Goal: Task Accomplishment & Management: Manage account settings

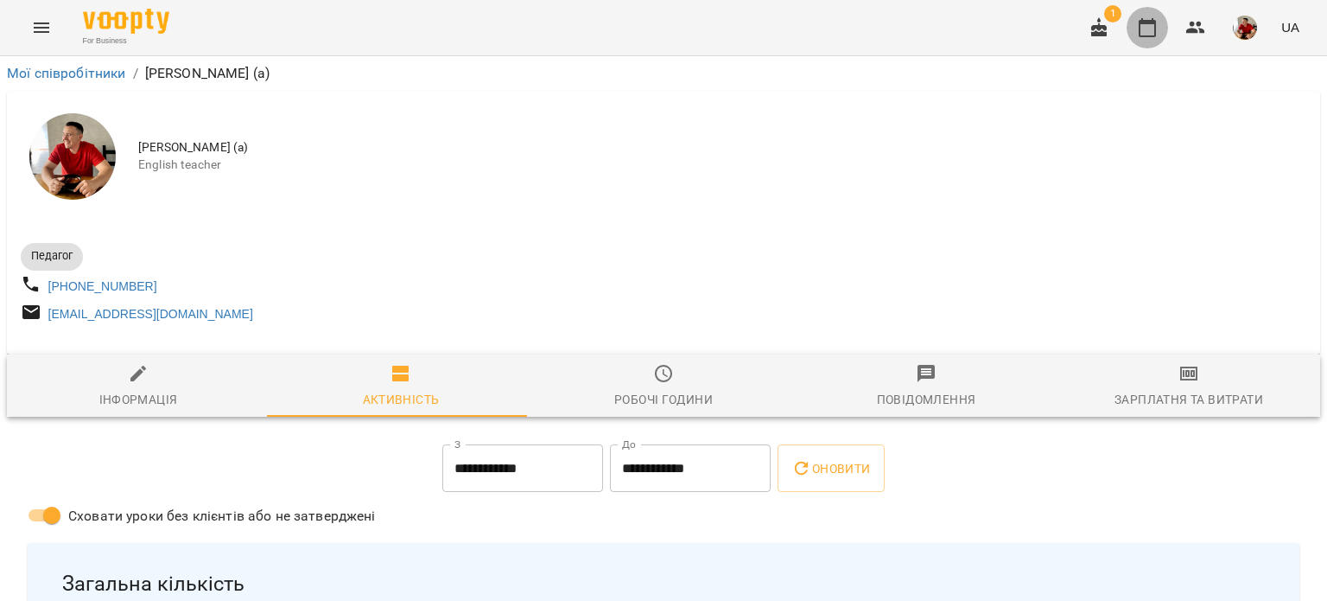
click at [1159, 42] on button "button" at bounding box center [1147, 27] width 41 height 41
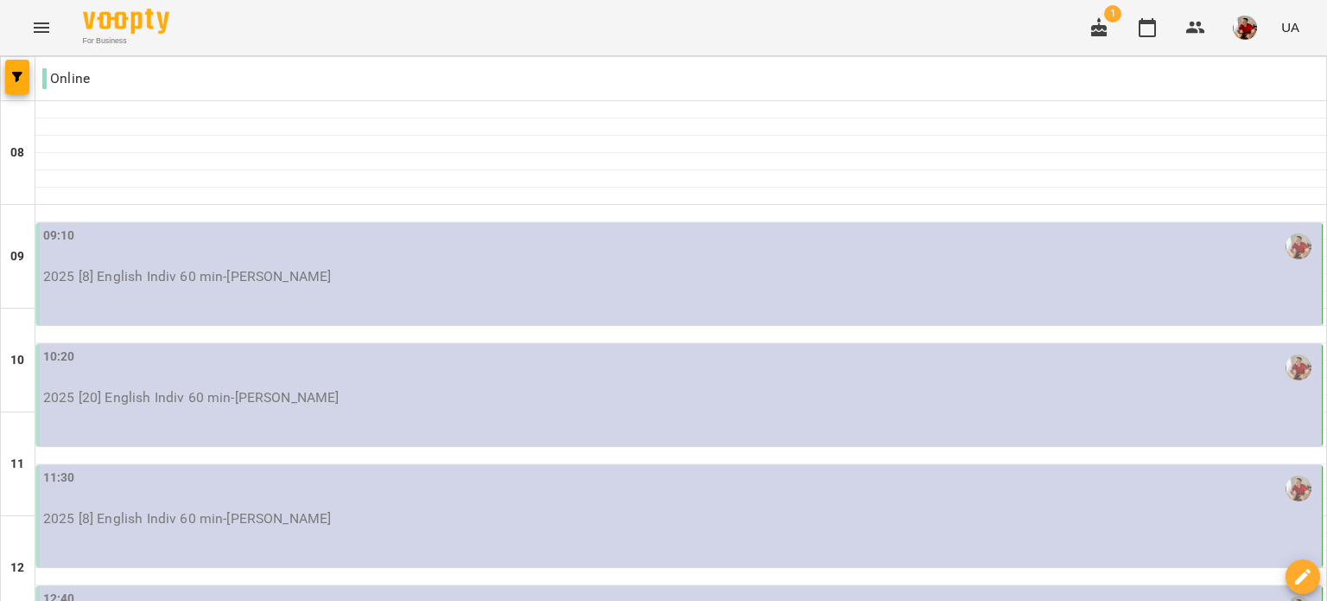
scroll to position [249, 0]
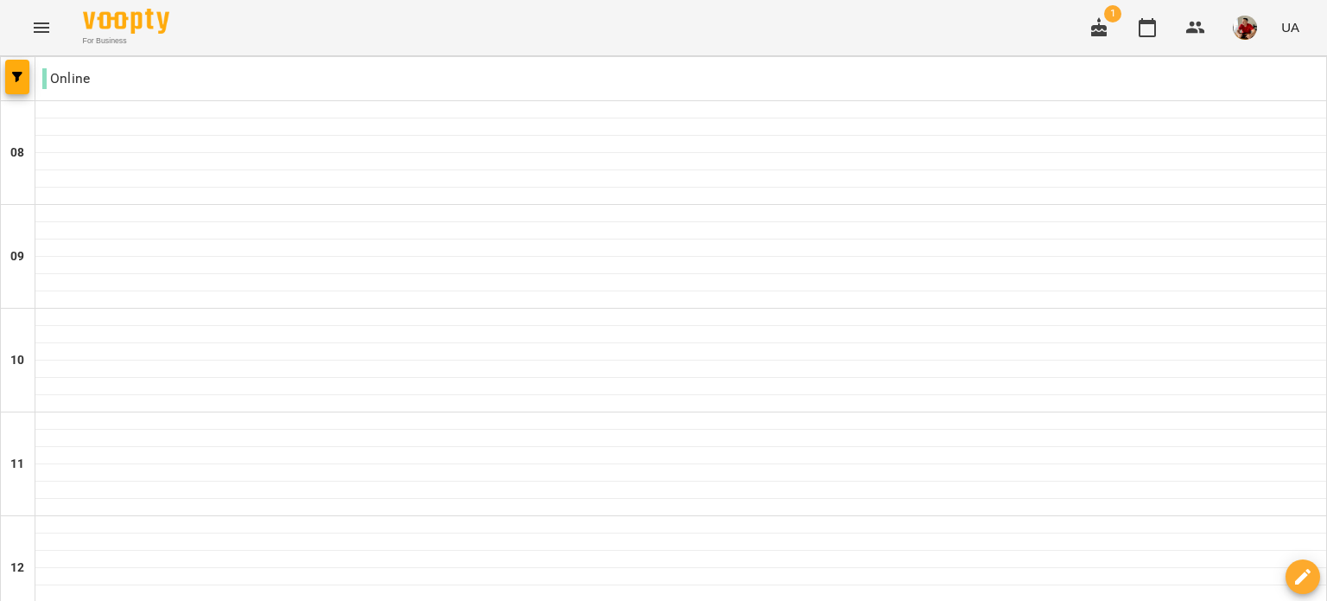
type input "**********"
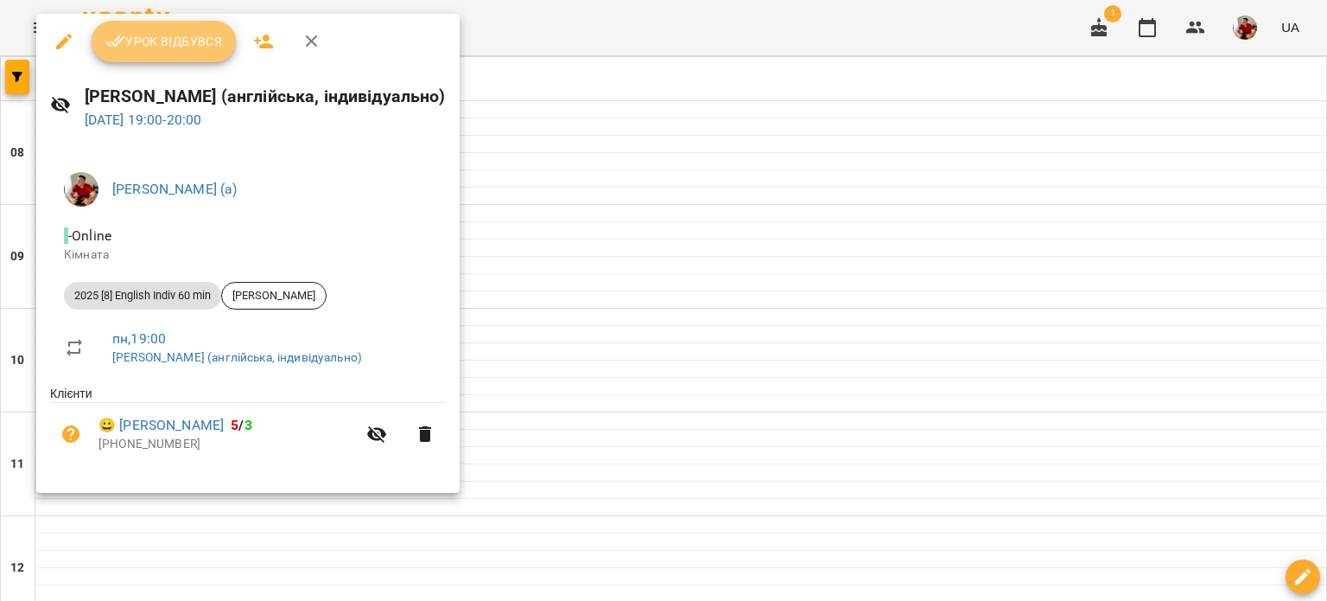
click at [190, 44] on span "Урок відбувся" at bounding box center [164, 41] width 118 height 21
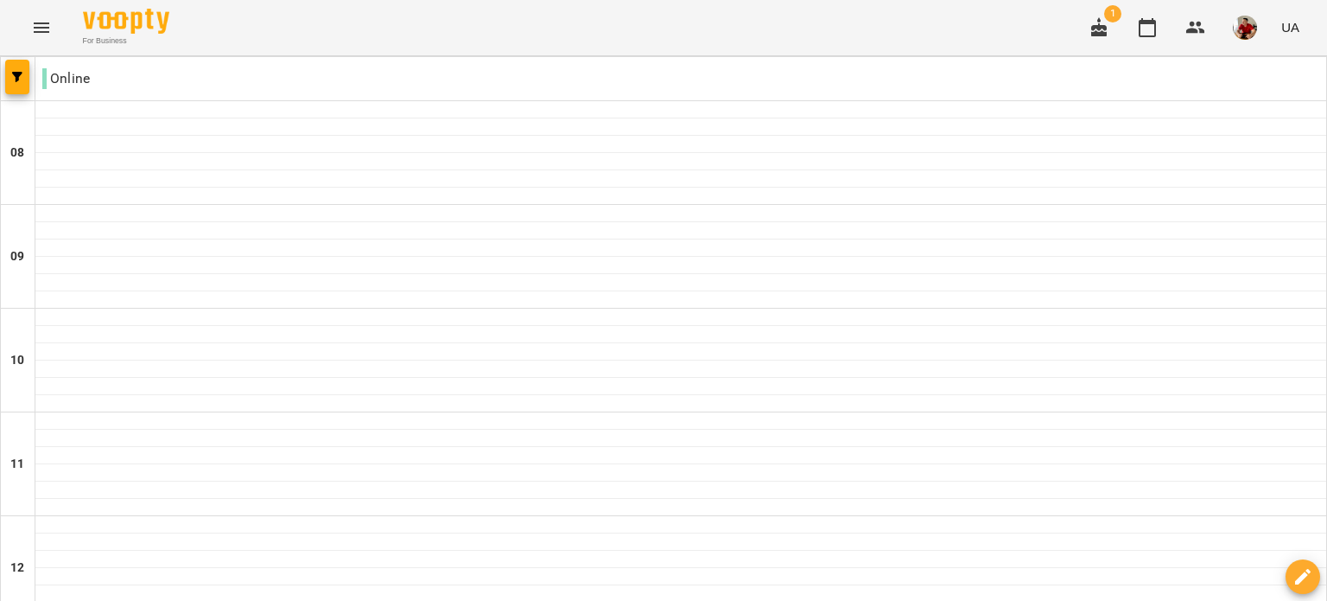
scroll to position [1170, 0]
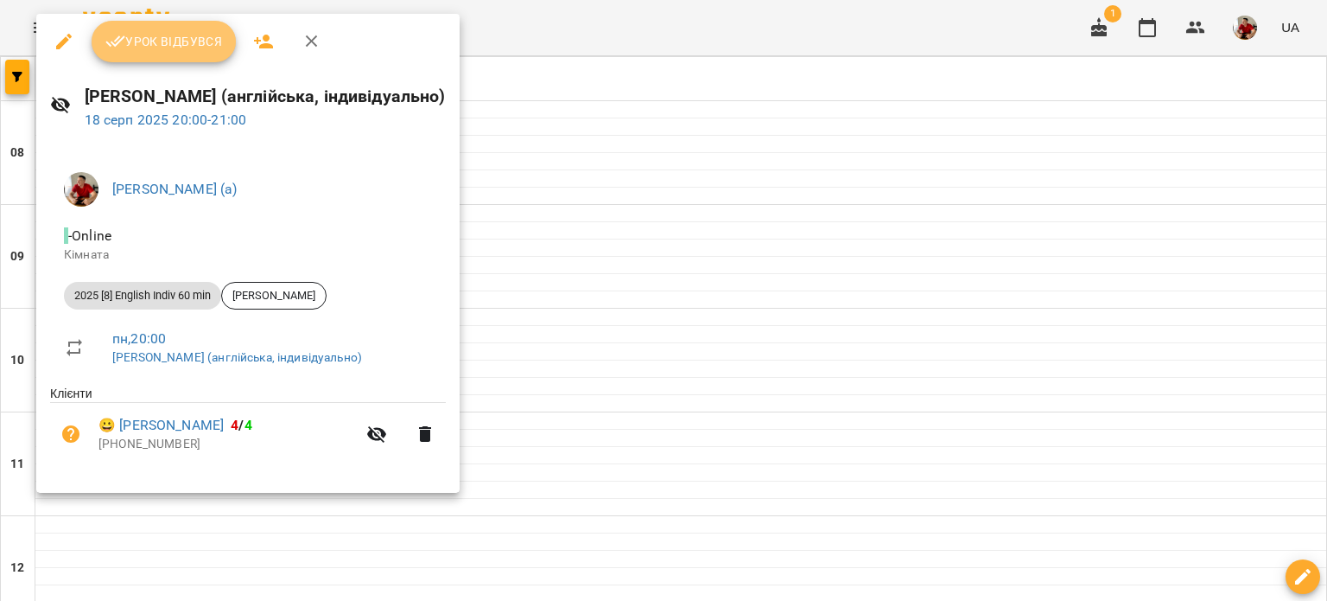
click at [195, 57] on button "Урок відбувся" at bounding box center [164, 41] width 145 height 41
